Goal: Information Seeking & Learning: Learn about a topic

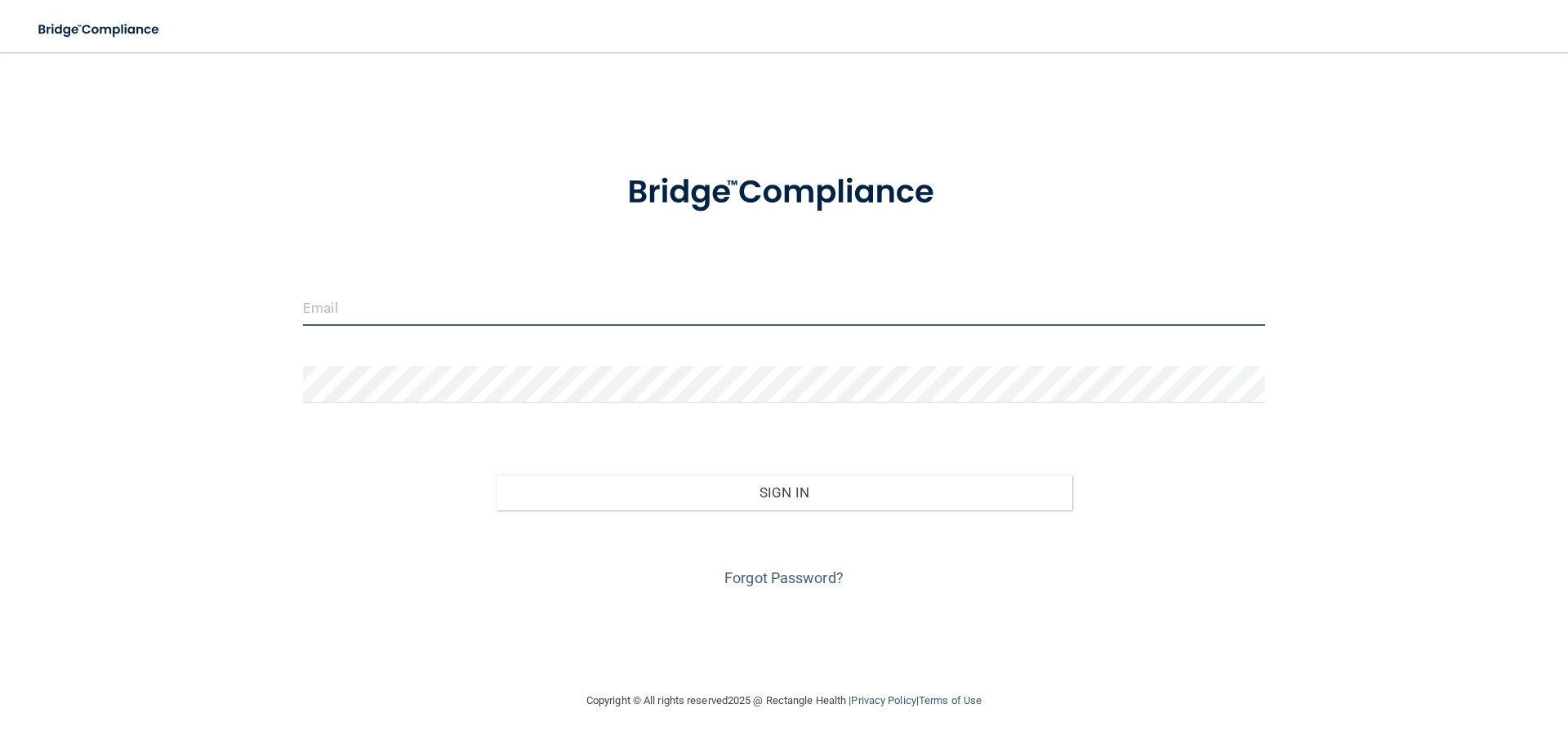
click at [498, 305] on input "email" at bounding box center [784, 307] width 962 height 37
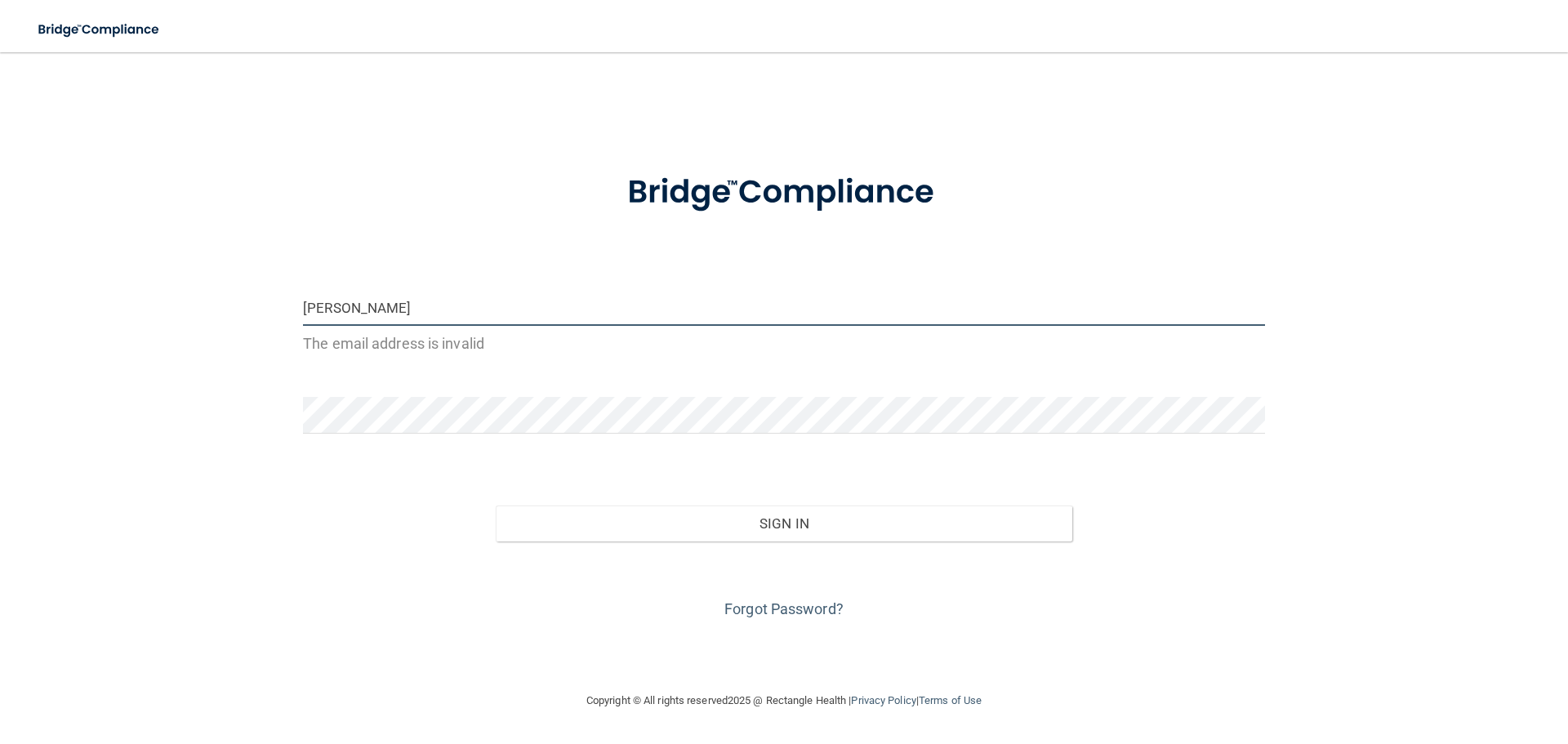
type input "[EMAIL_ADDRESS][DOMAIN_NAME]"
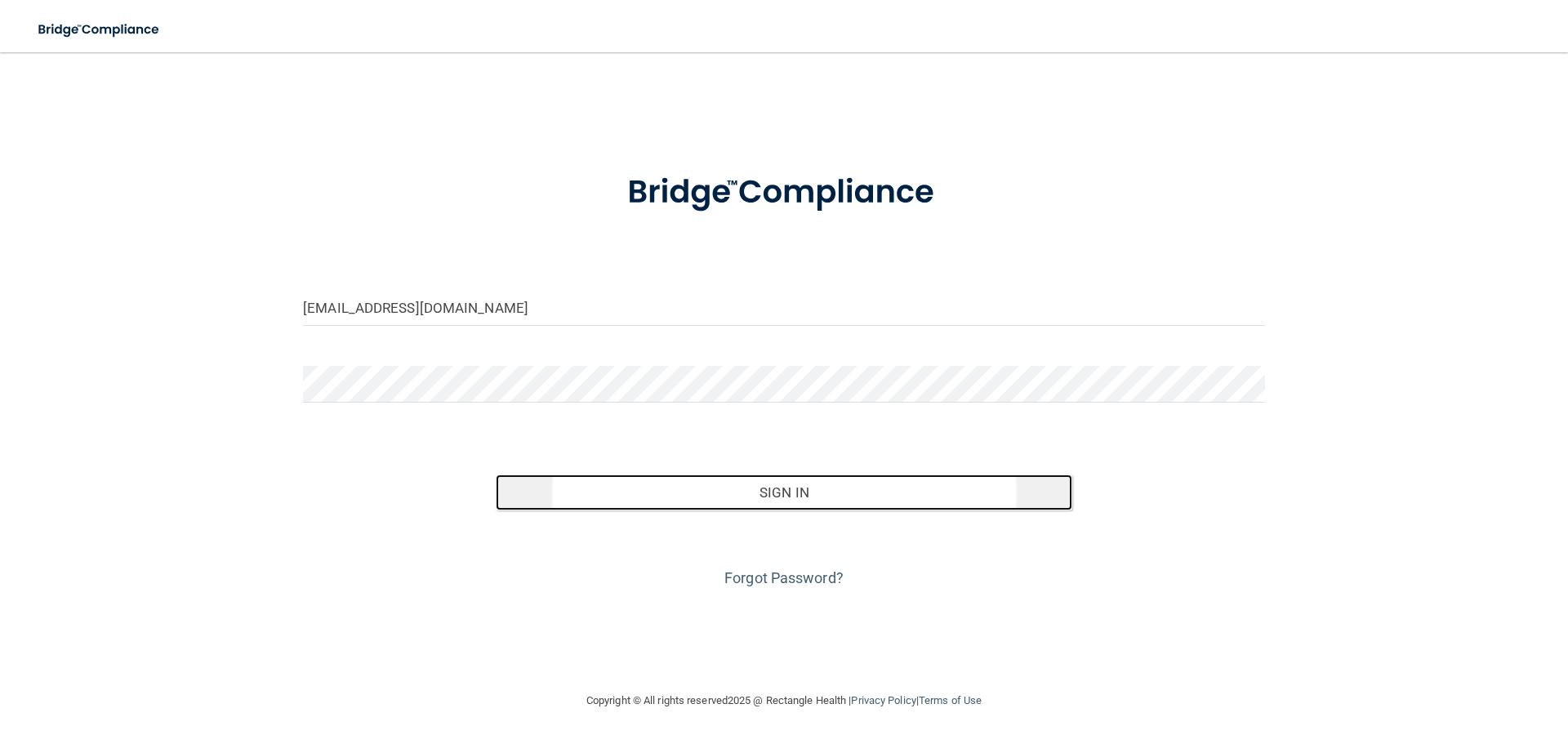
click at [618, 489] on button "Sign In" at bounding box center [785, 493] width 578 height 36
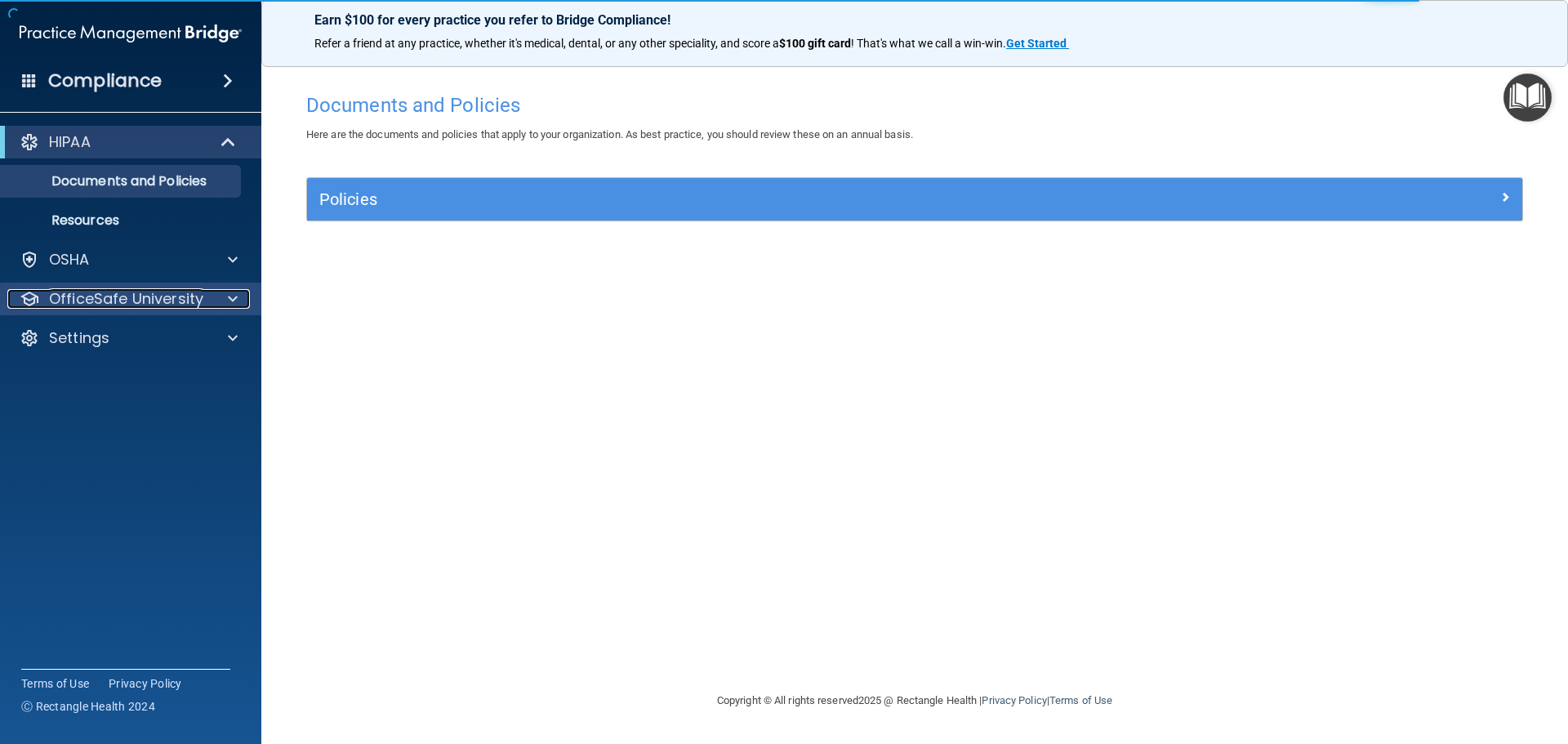
click at [172, 290] on p "OfficeSafe University" at bounding box center [127, 298] width 155 height 20
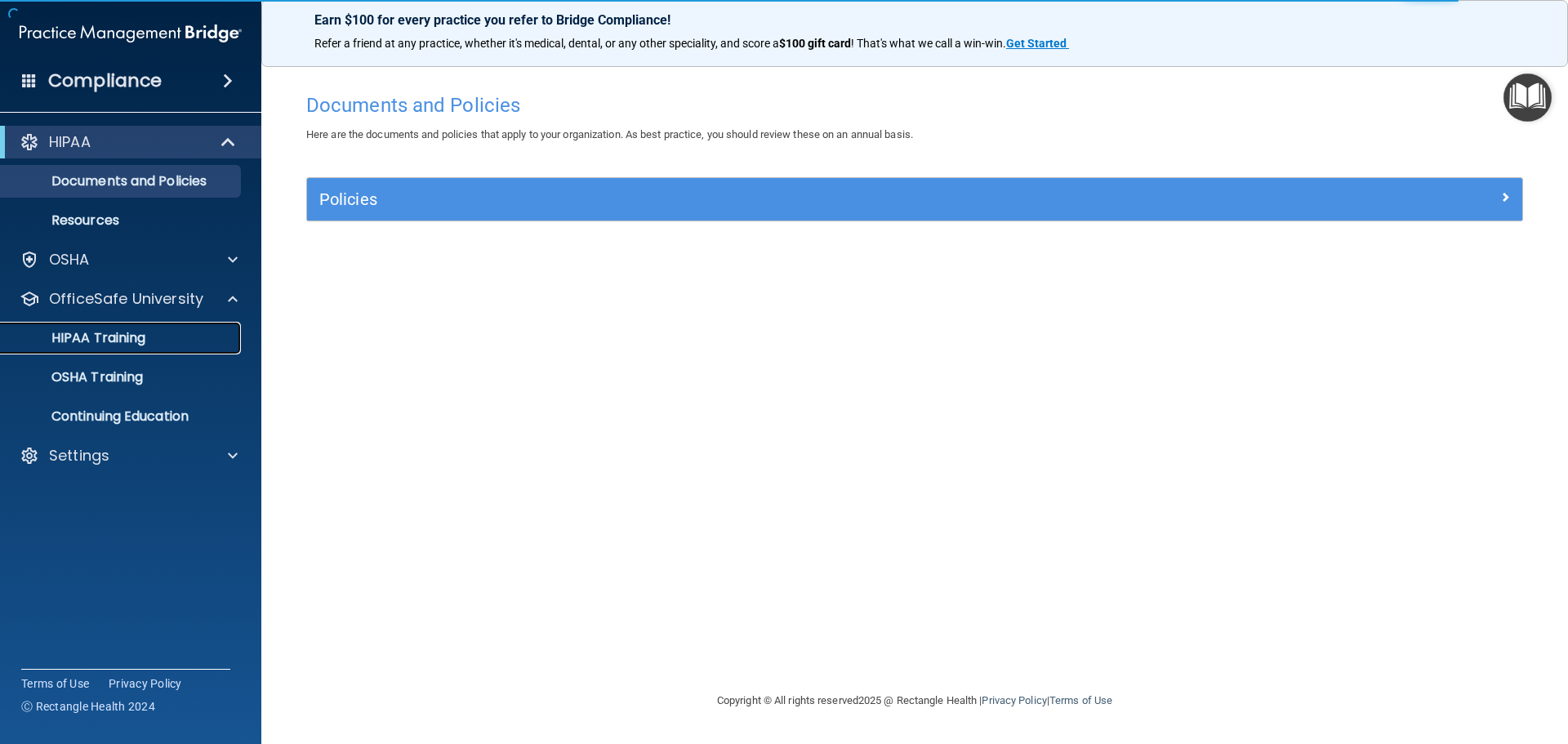
click at [138, 330] on p "HIPAA Training" at bounding box center [78, 338] width 135 height 16
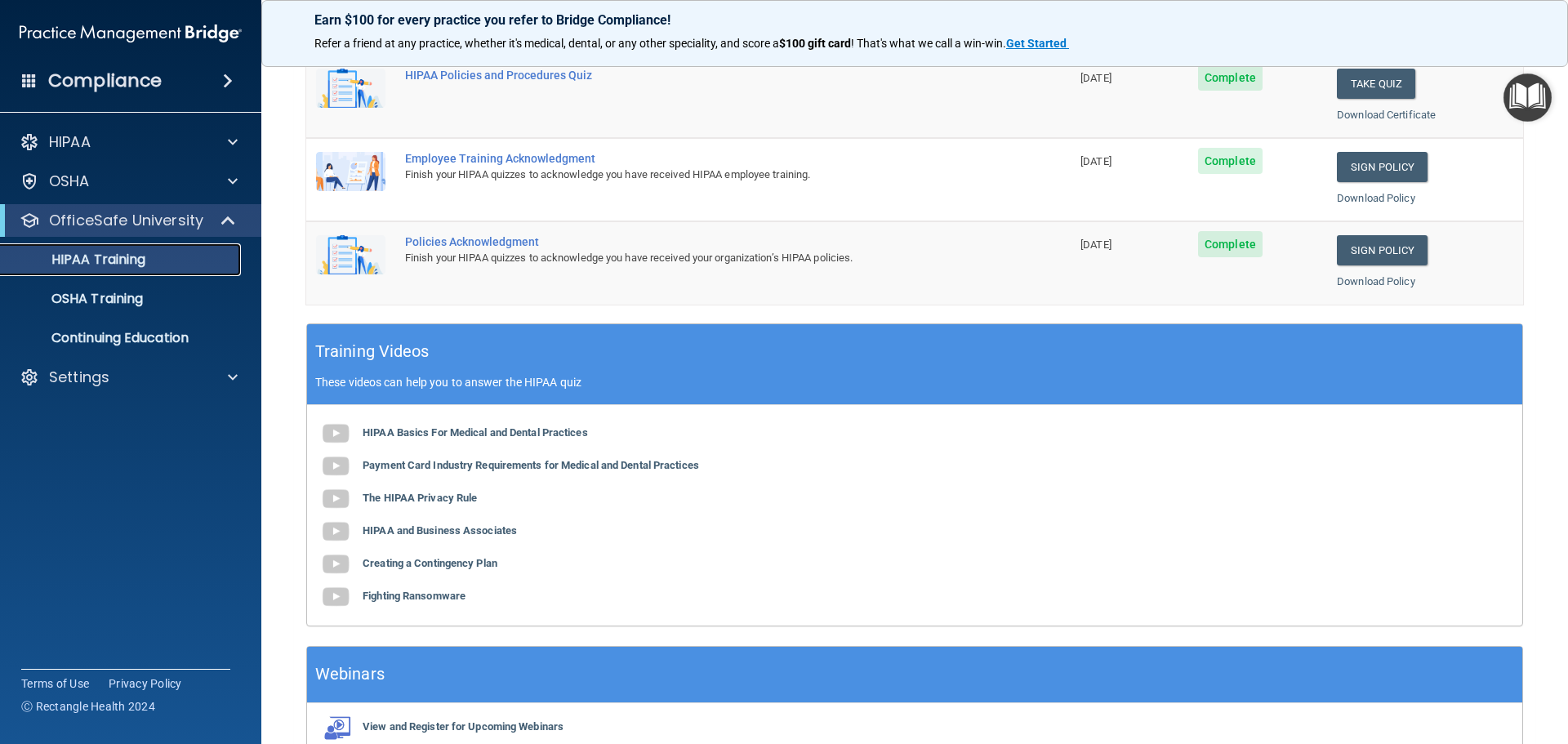
scroll to position [409, 0]
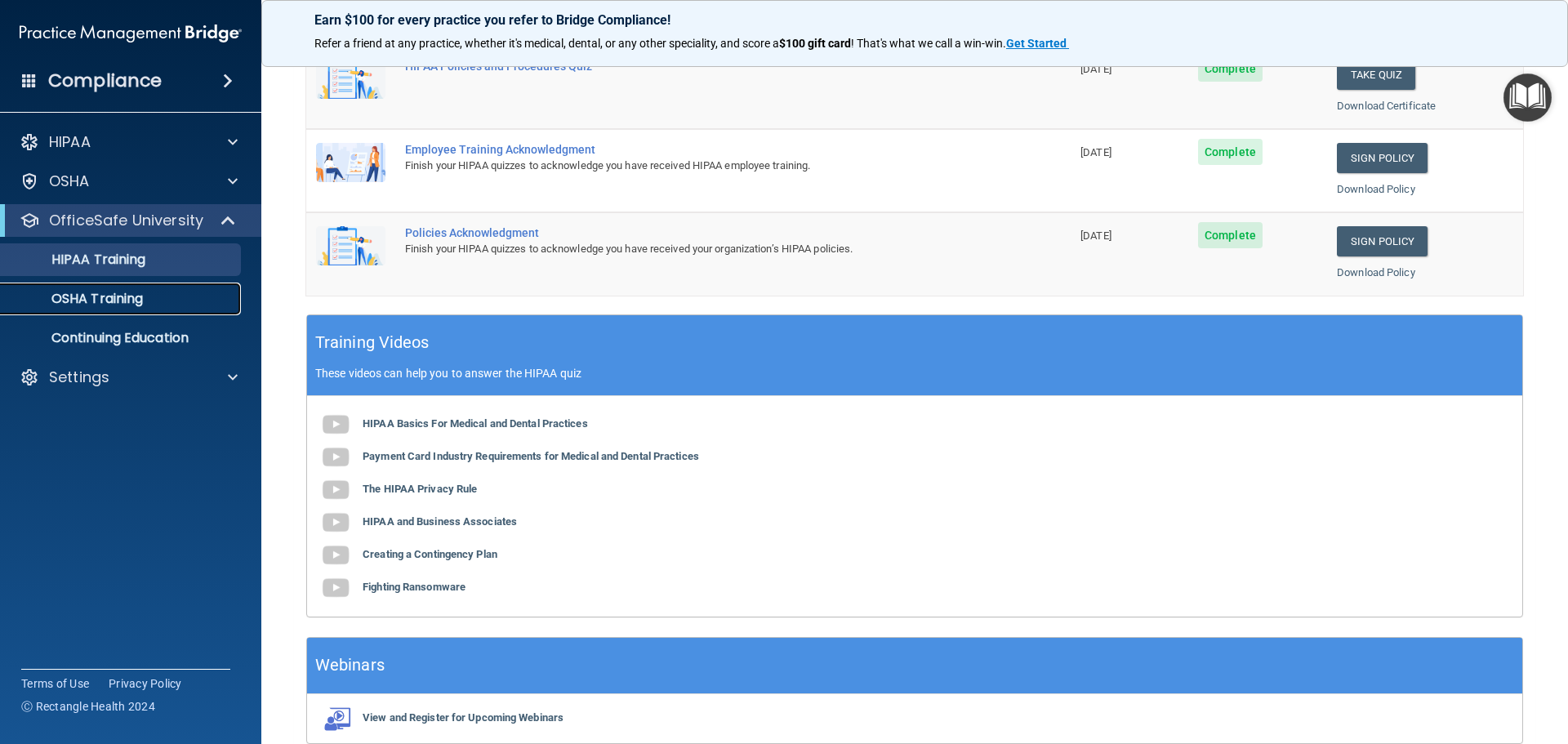
click at [138, 301] on p "OSHA Training" at bounding box center [77, 298] width 133 height 16
